Goal: Transaction & Acquisition: Purchase product/service

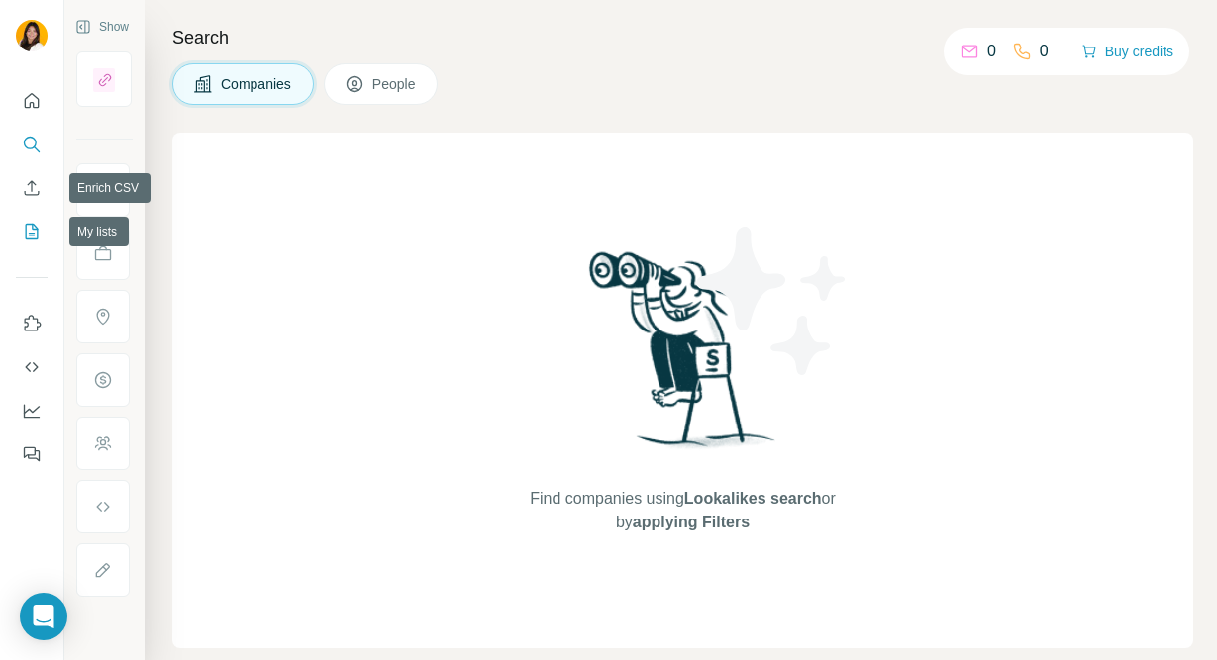
click at [29, 227] on icon "My lists" at bounding box center [32, 232] width 20 height 20
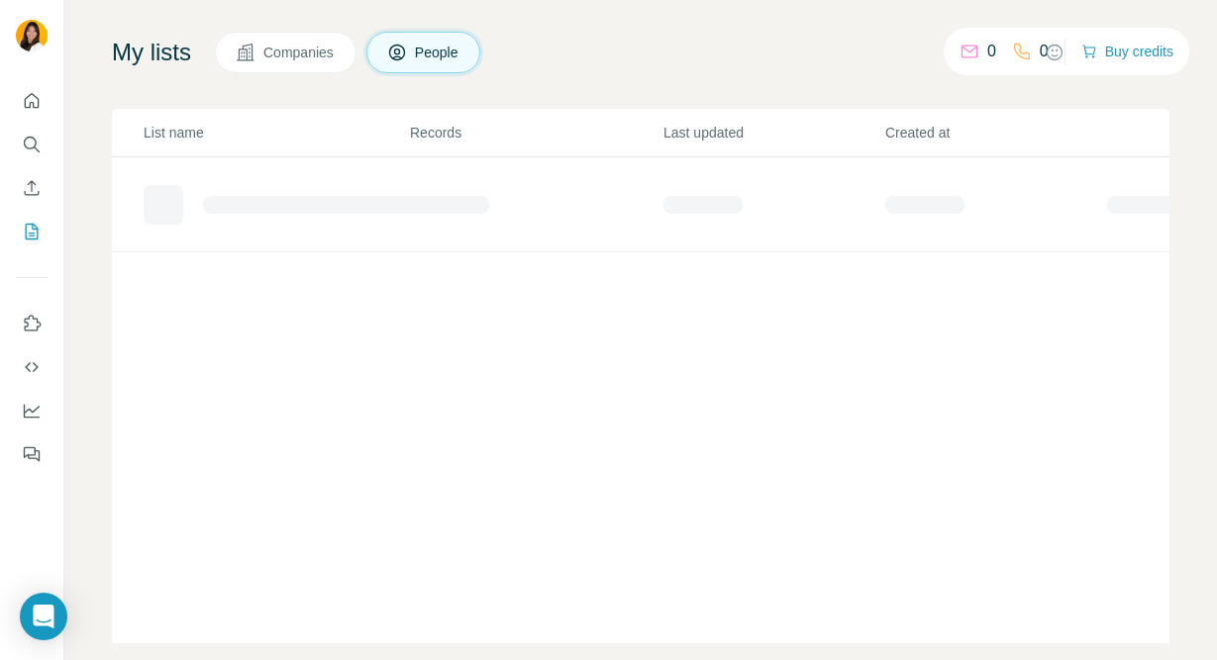
scroll to position [89, 0]
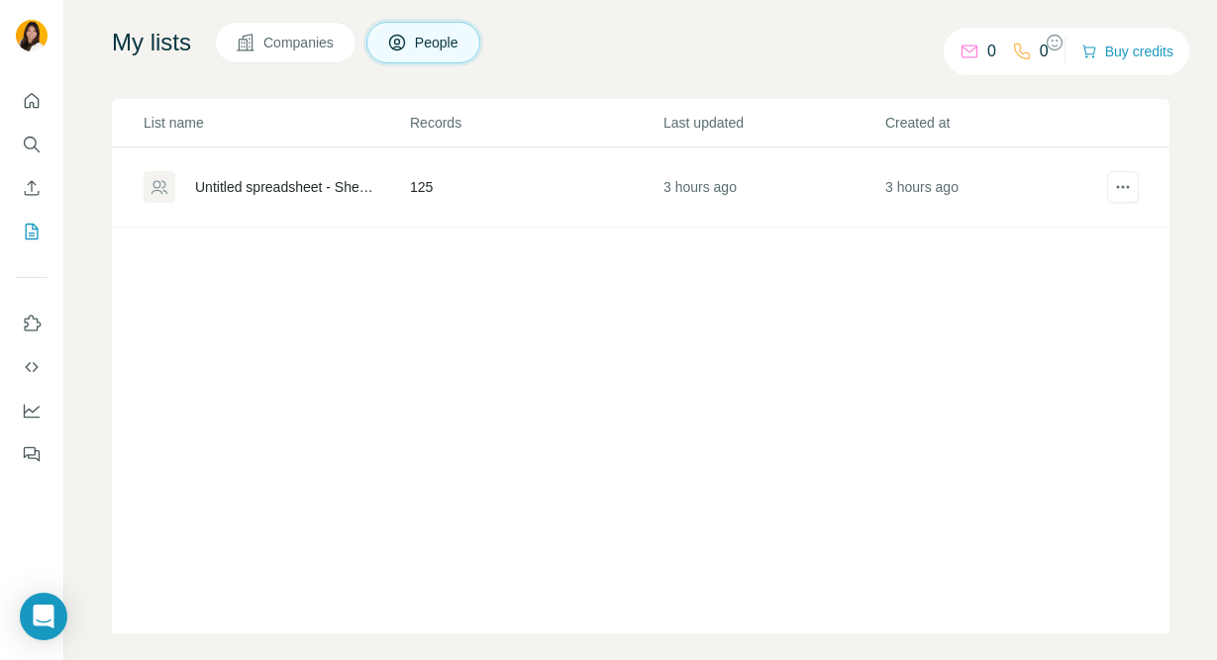
click at [288, 197] on div "Untitled spreadsheet - Sheet1" at bounding box center [285, 187] width 181 height 20
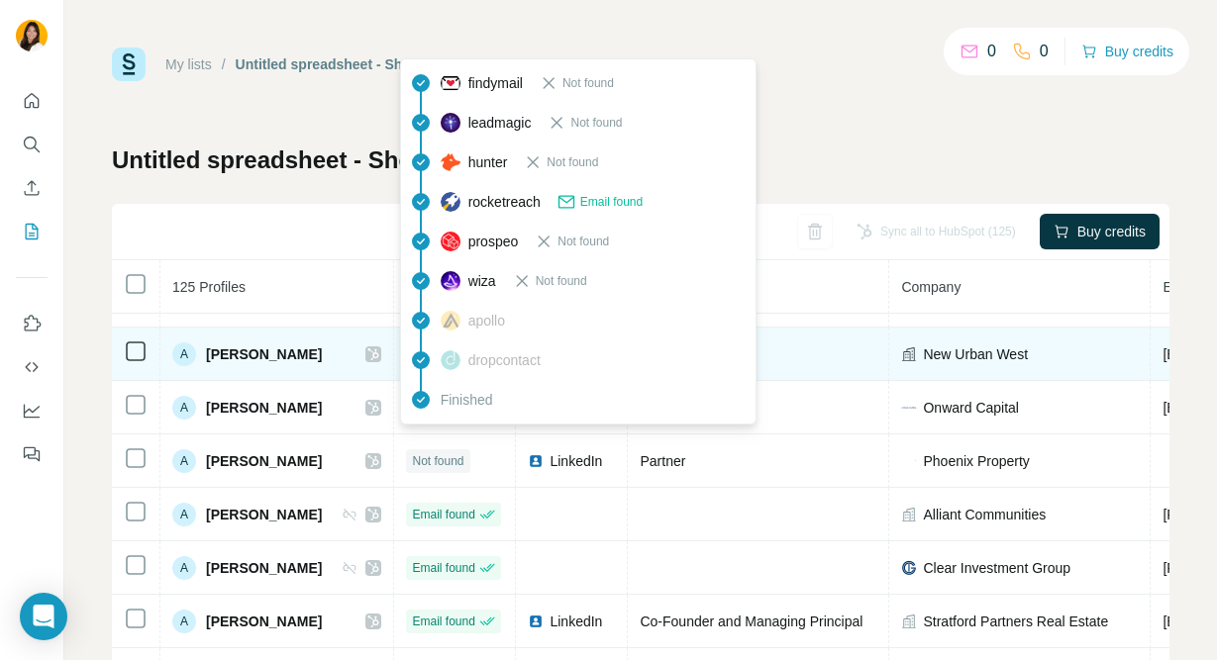
scroll to position [47, 0]
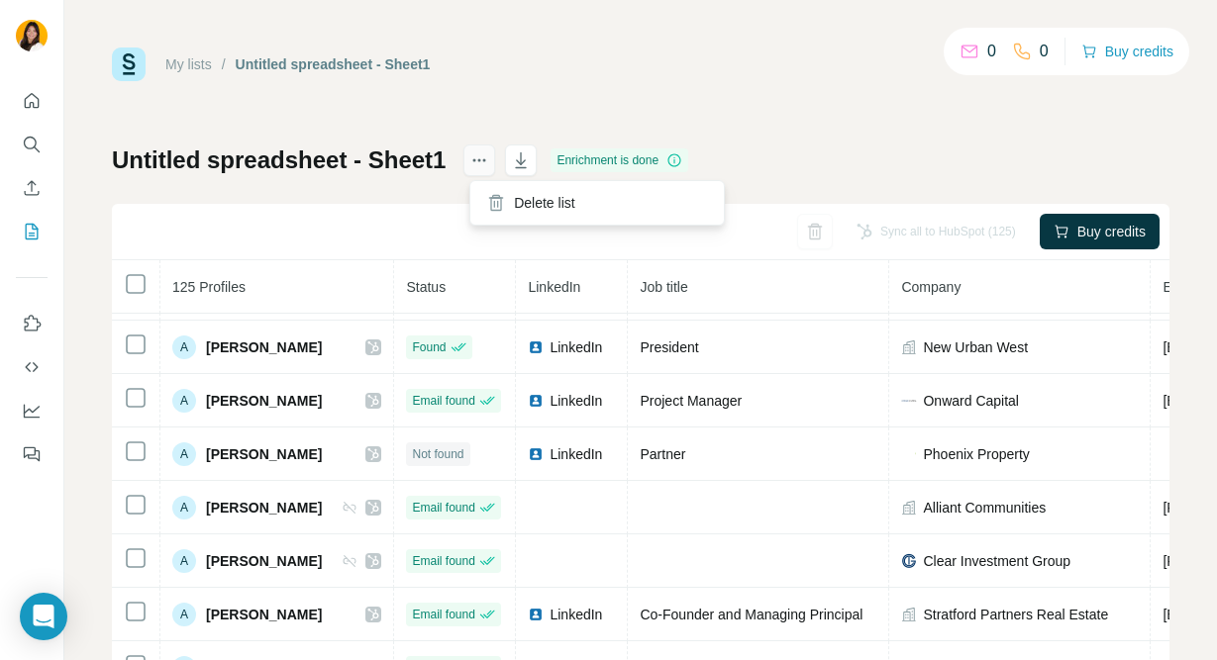
click at [489, 154] on icon "actions" at bounding box center [479, 160] width 20 height 20
click at [527, 157] on icon "button" at bounding box center [521, 160] width 11 height 16
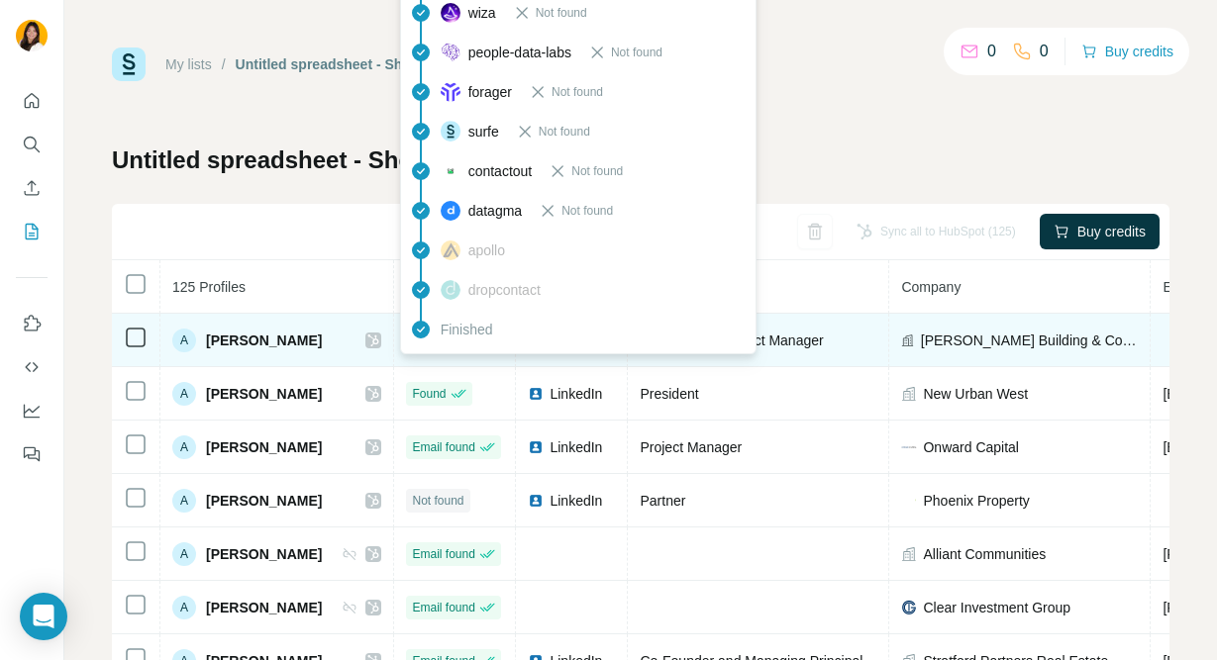
scroll to position [0, 0]
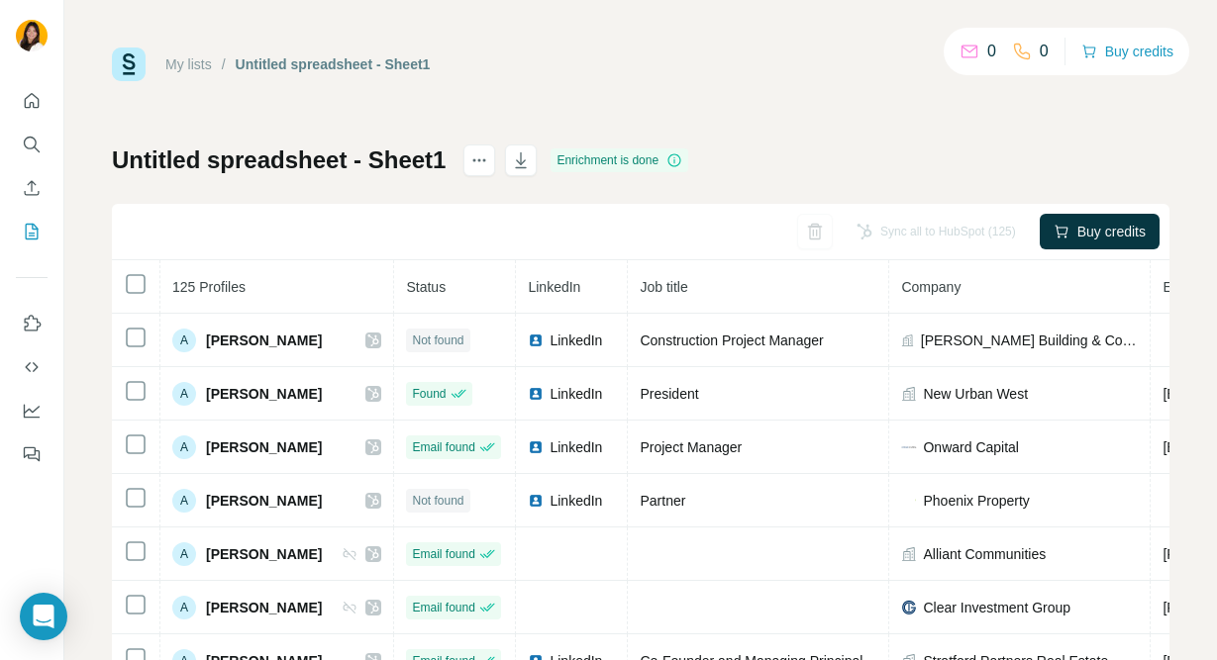
click at [87, 194] on div "My lists / Untitled spreadsheet - Sheet1 0 0 Buy credits Untitled spreadsheet -…" at bounding box center [640, 330] width 1152 height 660
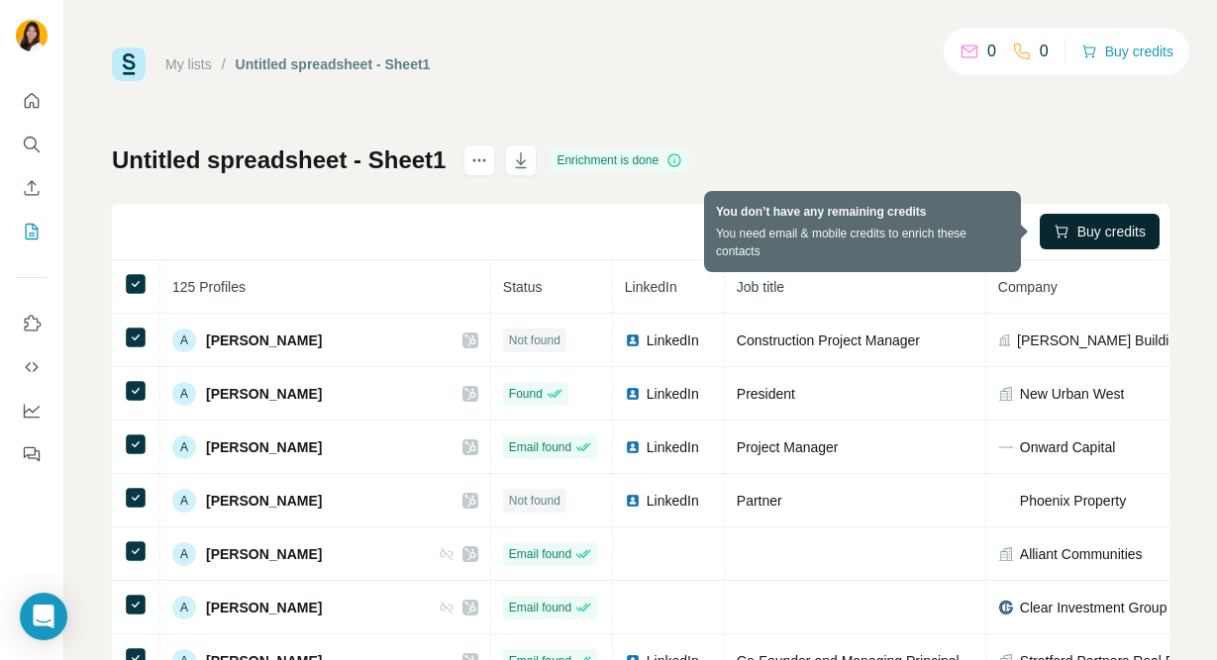
click at [1054, 236] on icon "button" at bounding box center [1061, 232] width 16 height 16
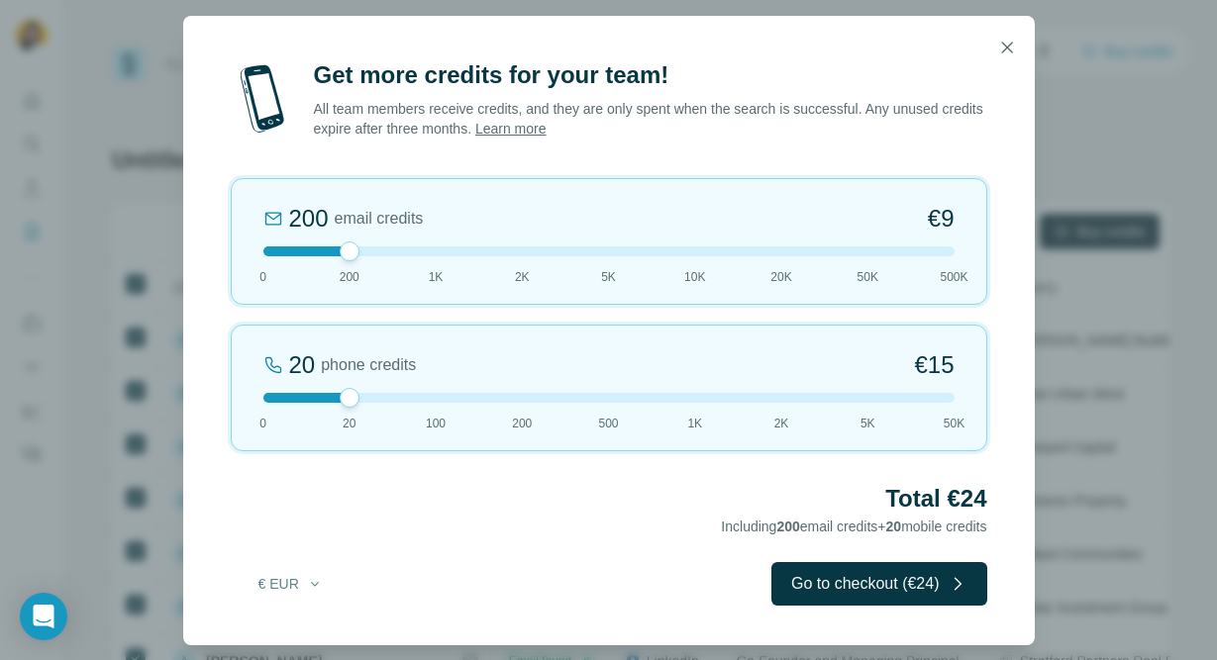
drag, startPoint x: 341, startPoint y: 249, endPoint x: 323, endPoint y: 248, distance: 17.9
click at [323, 249] on div at bounding box center [608, 252] width 691 height 10
drag, startPoint x: 340, startPoint y: 399, endPoint x: 237, endPoint y: 397, distance: 103.0
click at [236, 399] on div "0 phone credits €0 [PHONE_NUMBER] 1K 2K 5K 50K" at bounding box center [609, 388] width 756 height 127
click at [1006, 53] on icon "button" at bounding box center [1007, 48] width 20 height 20
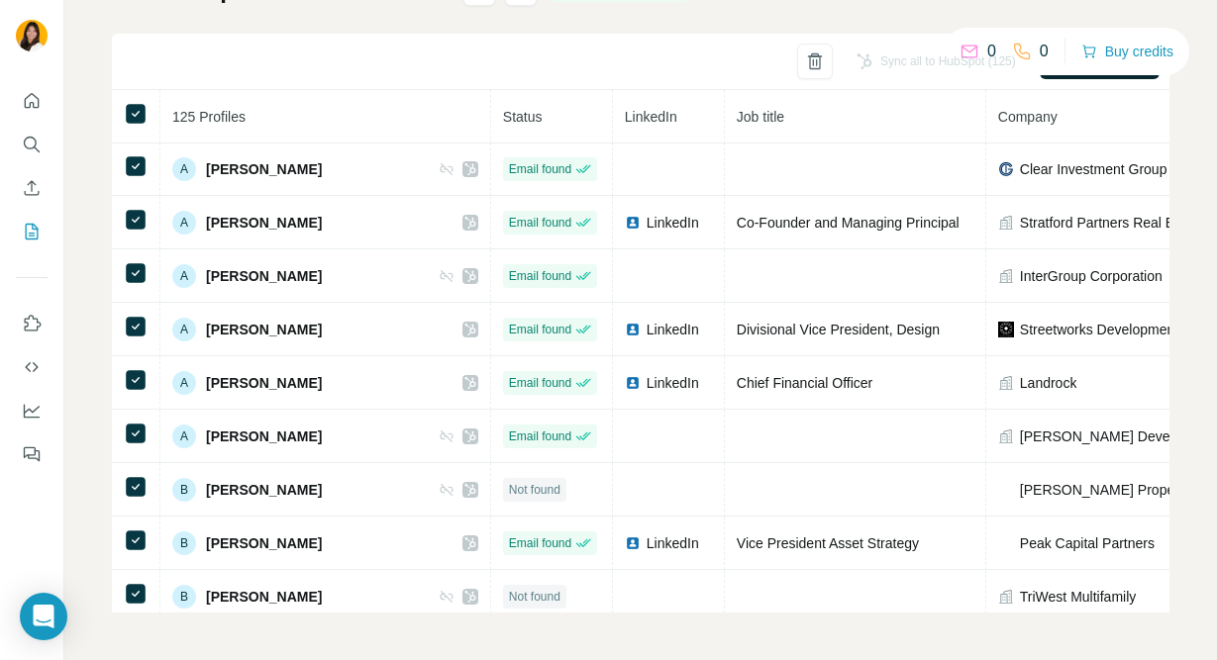
scroll to position [308, 0]
